Goal: Task Accomplishment & Management: Manage account settings

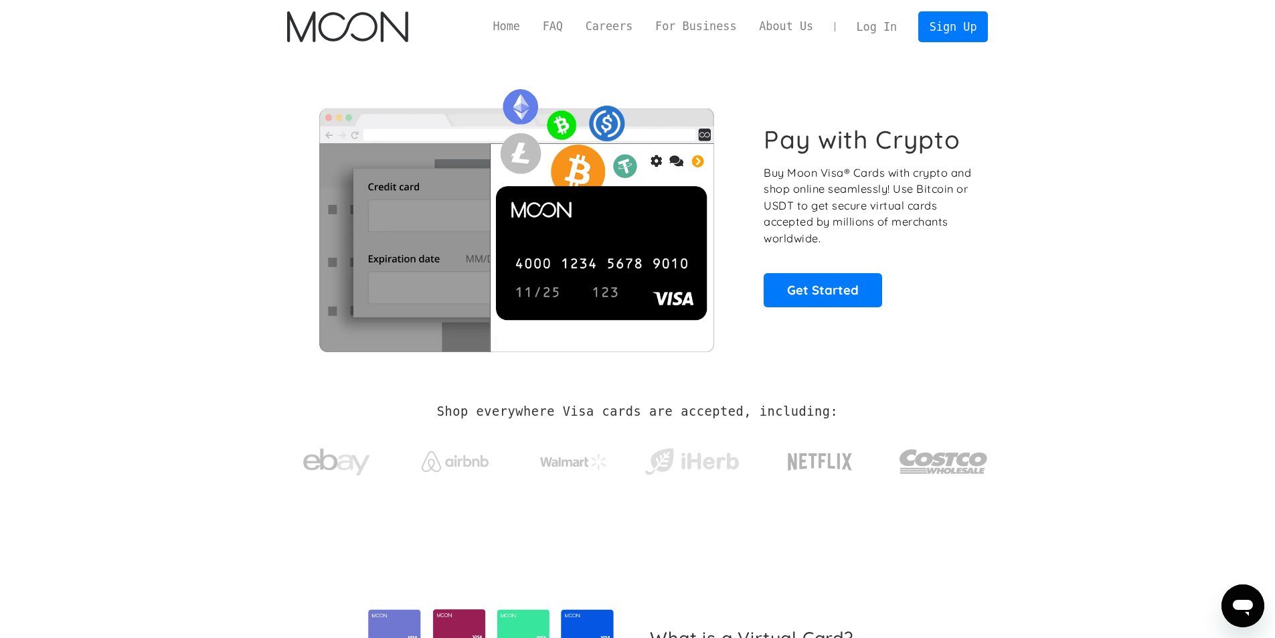
click at [893, 27] on link "Log In" at bounding box center [876, 26] width 63 height 29
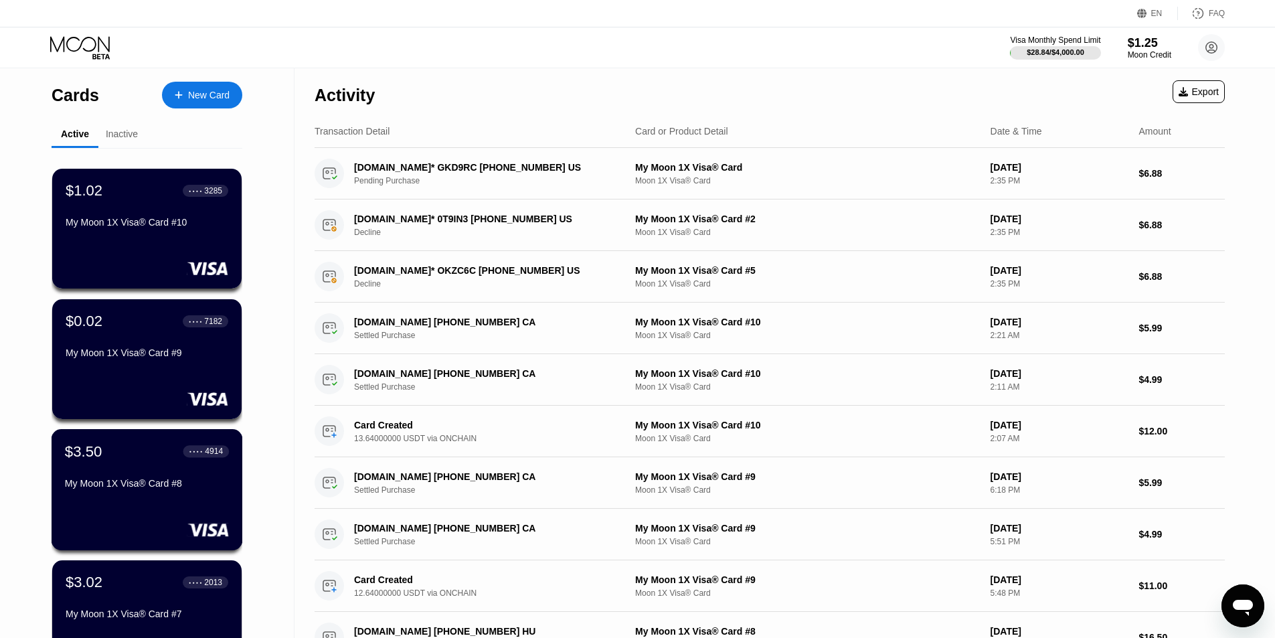
click at [147, 480] on div "$3.50 ● ● ● ● 4914 My Moon 1X Visa® Card #8" at bounding box center [147, 468] width 164 height 52
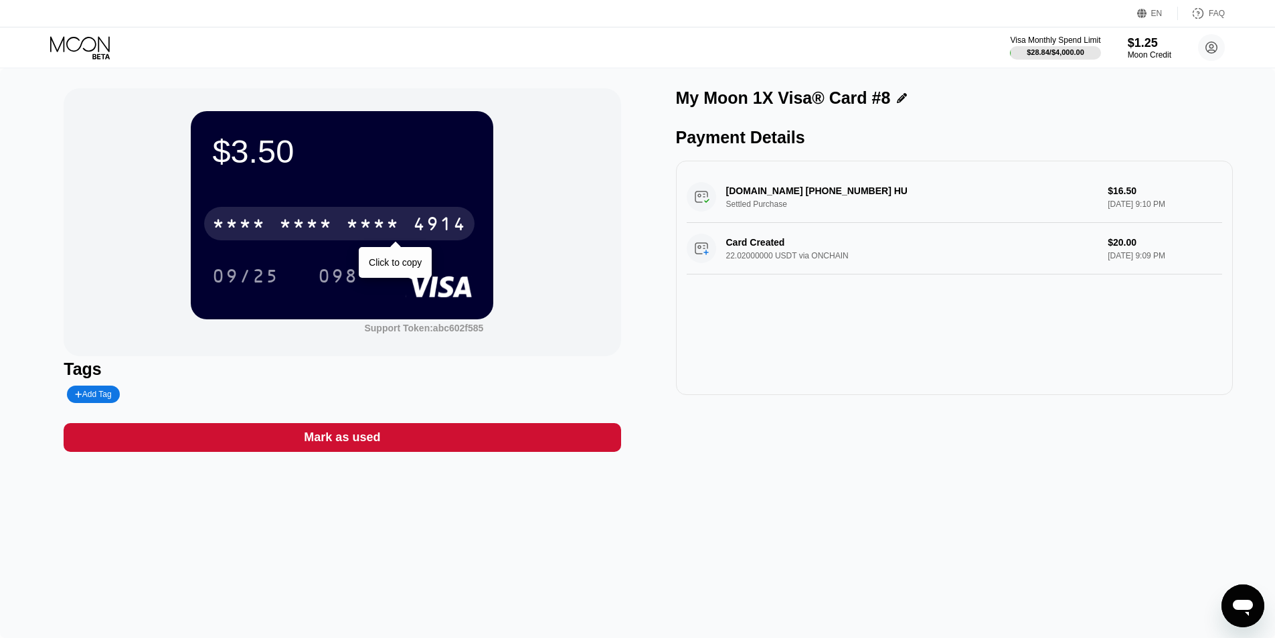
click at [311, 233] on div "* * * *" at bounding box center [306, 225] width 54 height 21
